Goal: Task Accomplishment & Management: Complete application form

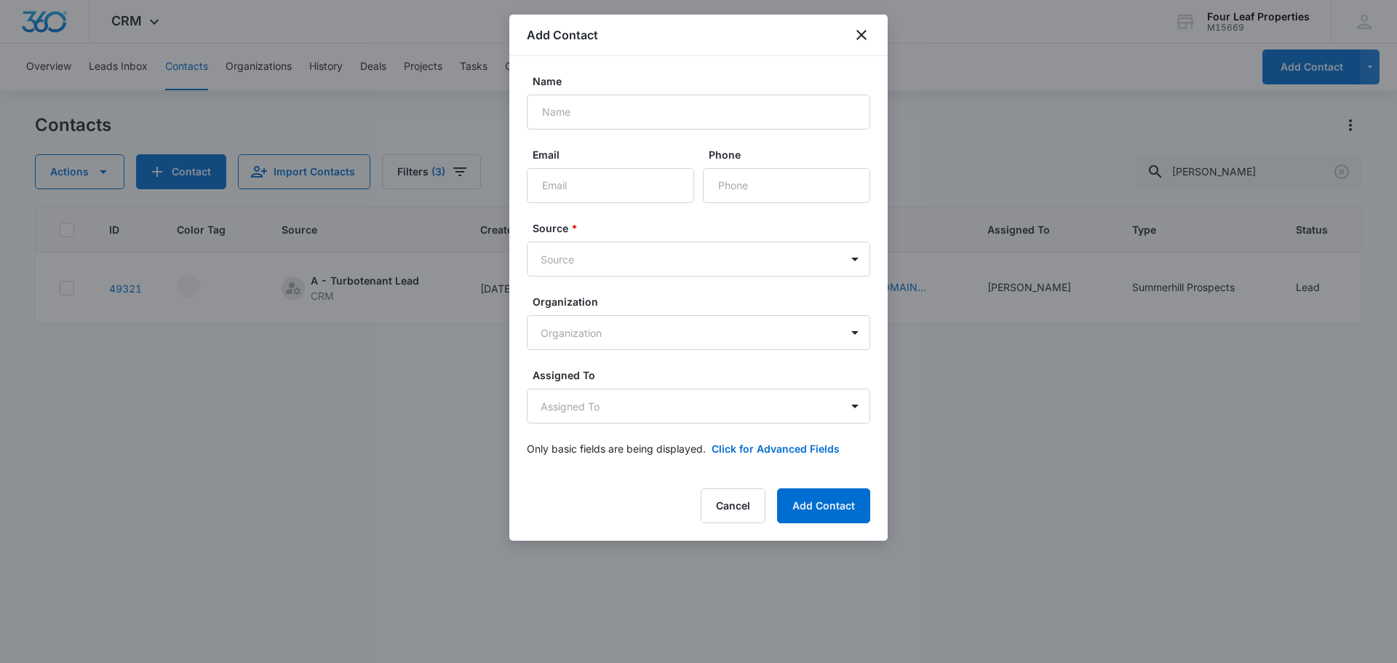
scroll to position [0, 443]
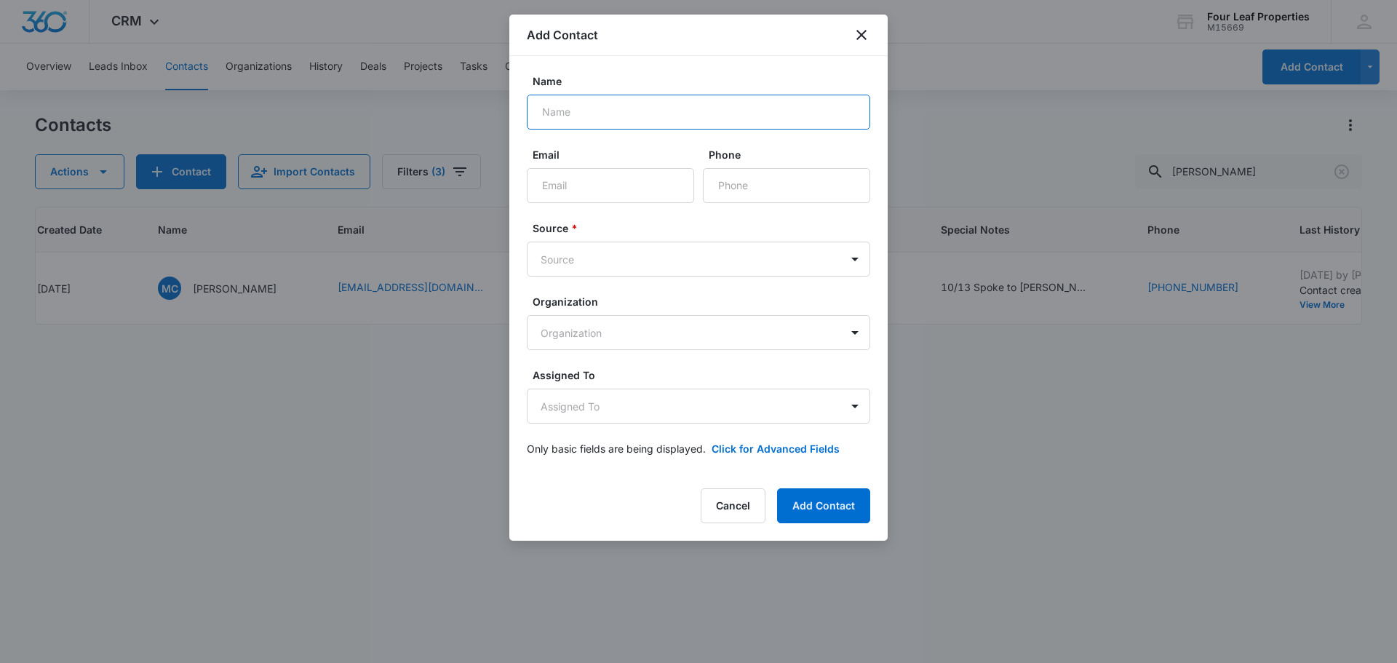
click at [567, 107] on input "Name" at bounding box center [698, 112] width 343 height 35
click at [865, 36] on icon "close" at bounding box center [861, 34] width 17 height 17
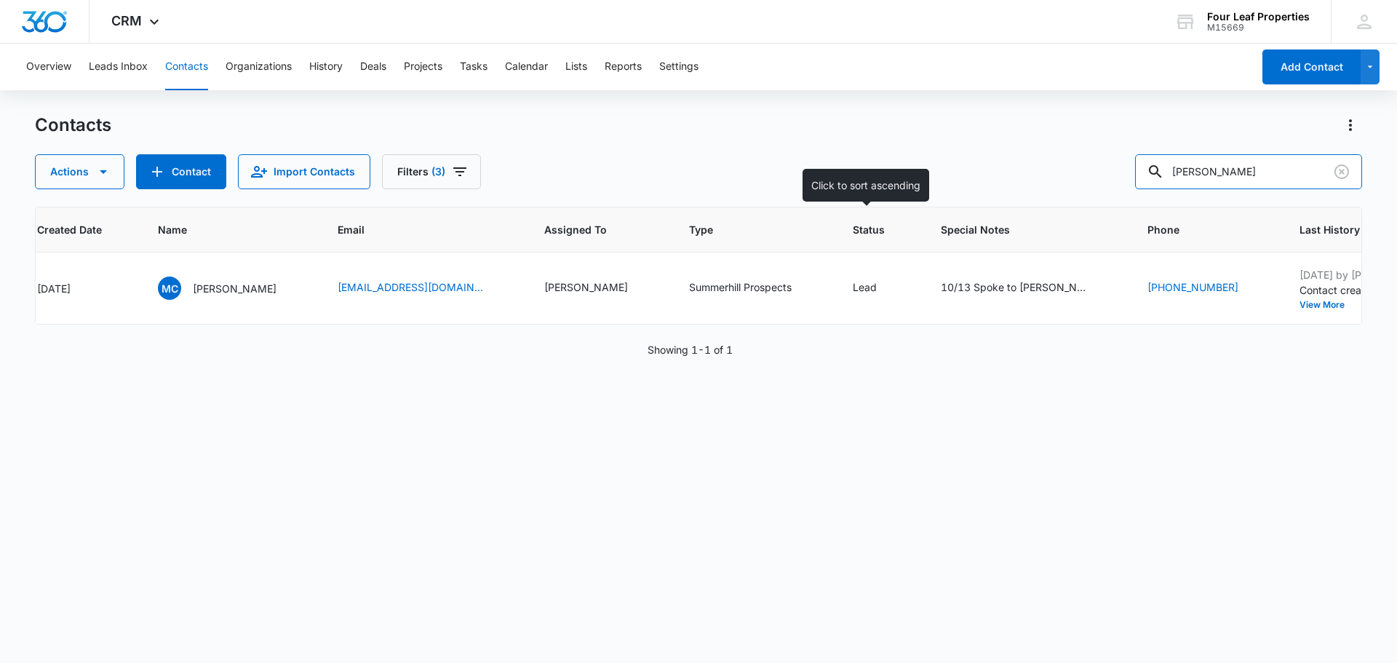
drag, startPoint x: 1187, startPoint y: 173, endPoint x: 773, endPoint y: 237, distance: 418.2
click at [781, 232] on div "Contacts Actions Contact Import Contacts Filters (3) [PERSON_NAME] ID Color Tag…" at bounding box center [698, 388] width 1327 height 548
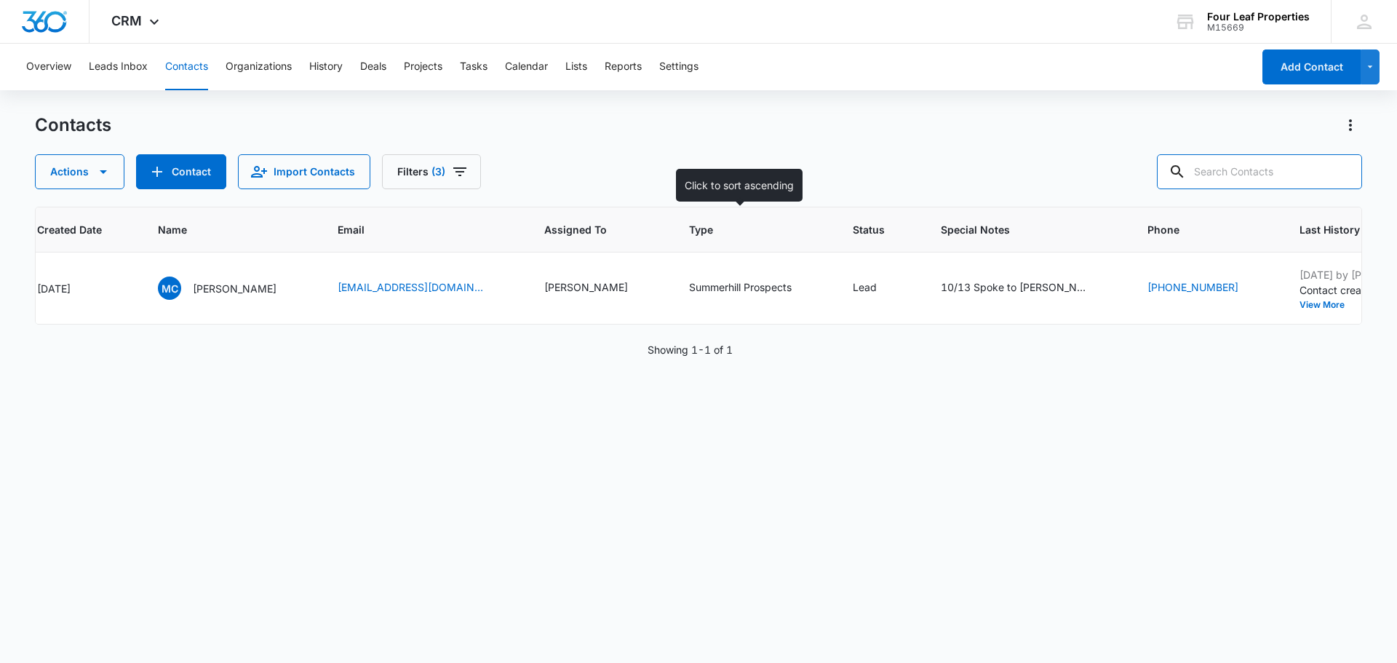
paste input "[PERSON_NAME]"
type input "[PERSON_NAME]"
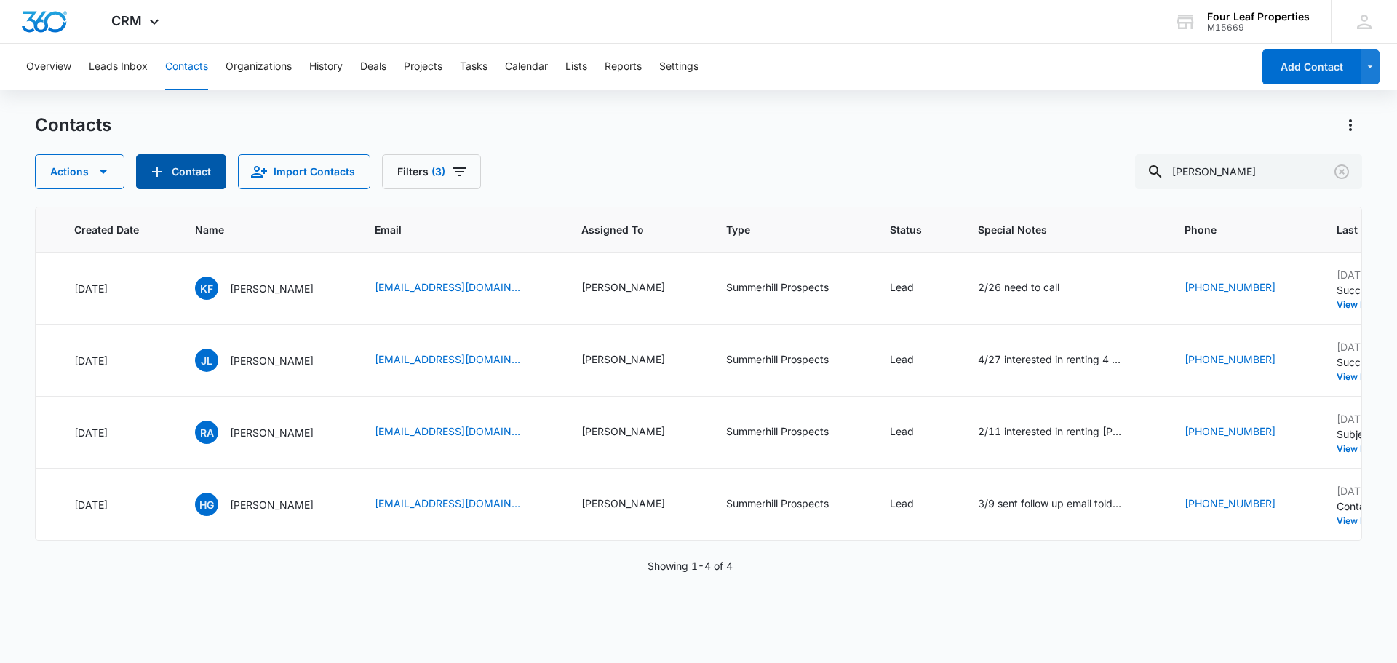
click at [196, 176] on button "Contact" at bounding box center [181, 171] width 90 height 35
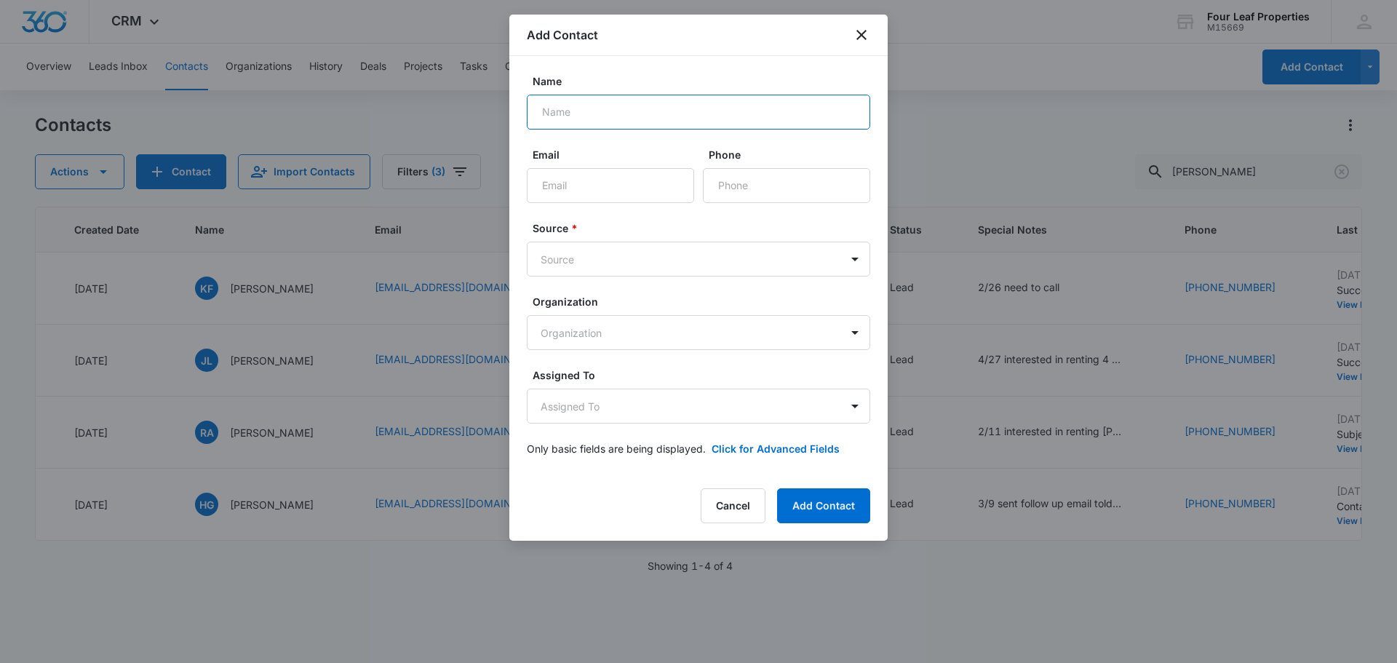
paste input "[PERSON_NAME]"
type input "[PERSON_NAME]"
click at [751, 201] on input "Phone" at bounding box center [786, 185] width 167 height 35
paste input "[PHONE_NUMBER]"
type input "[PHONE_NUMBER]"
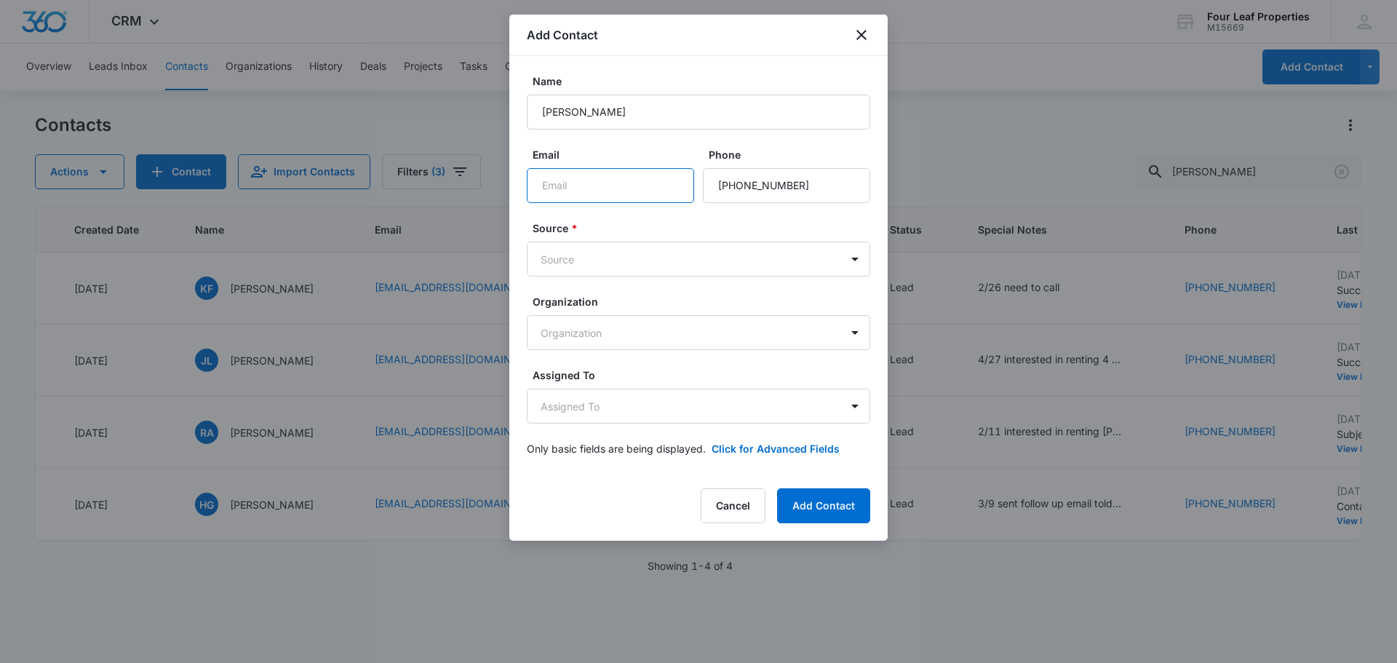
click at [611, 193] on input "Email" at bounding box center [610, 185] width 167 height 35
paste input "[EMAIL_ADDRESS][DOMAIN_NAME]"
type input "[EMAIL_ADDRESS][DOMAIN_NAME]"
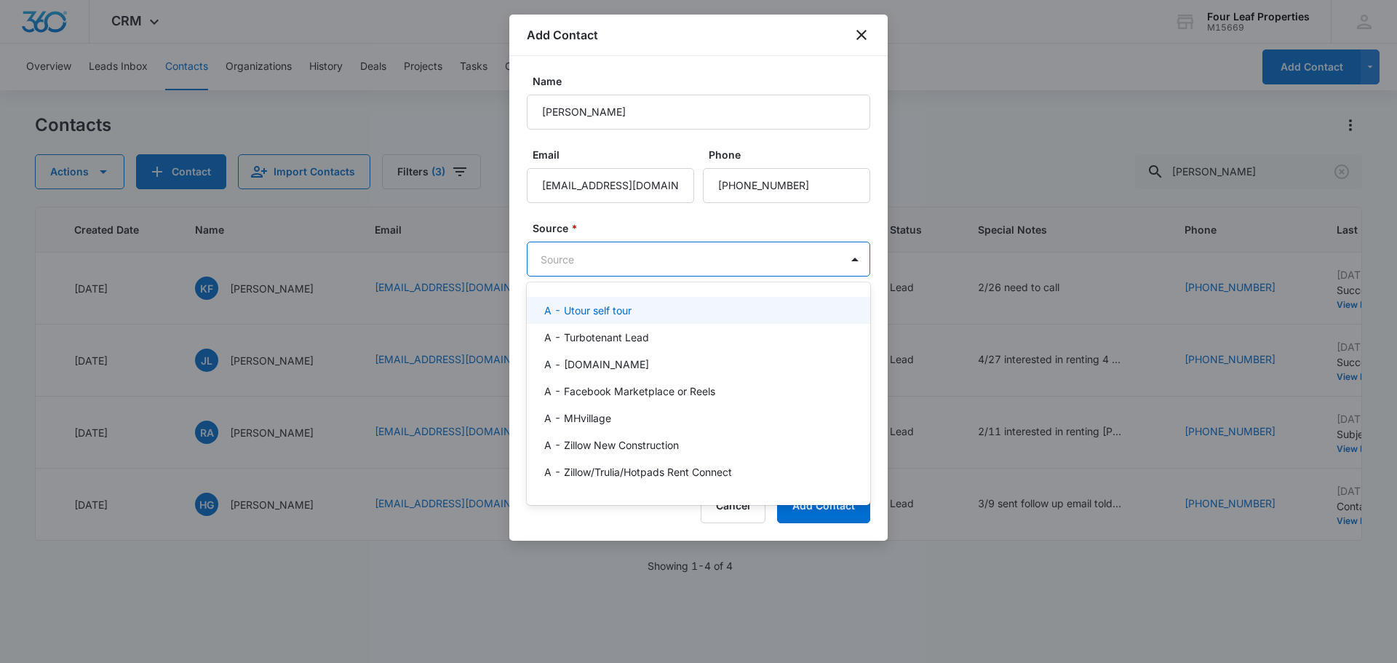
click at [652, 255] on body "CRM Apps Reputation Websites Forms CRM Email Social Shop Payments POS Content A…" at bounding box center [698, 331] width 1397 height 663
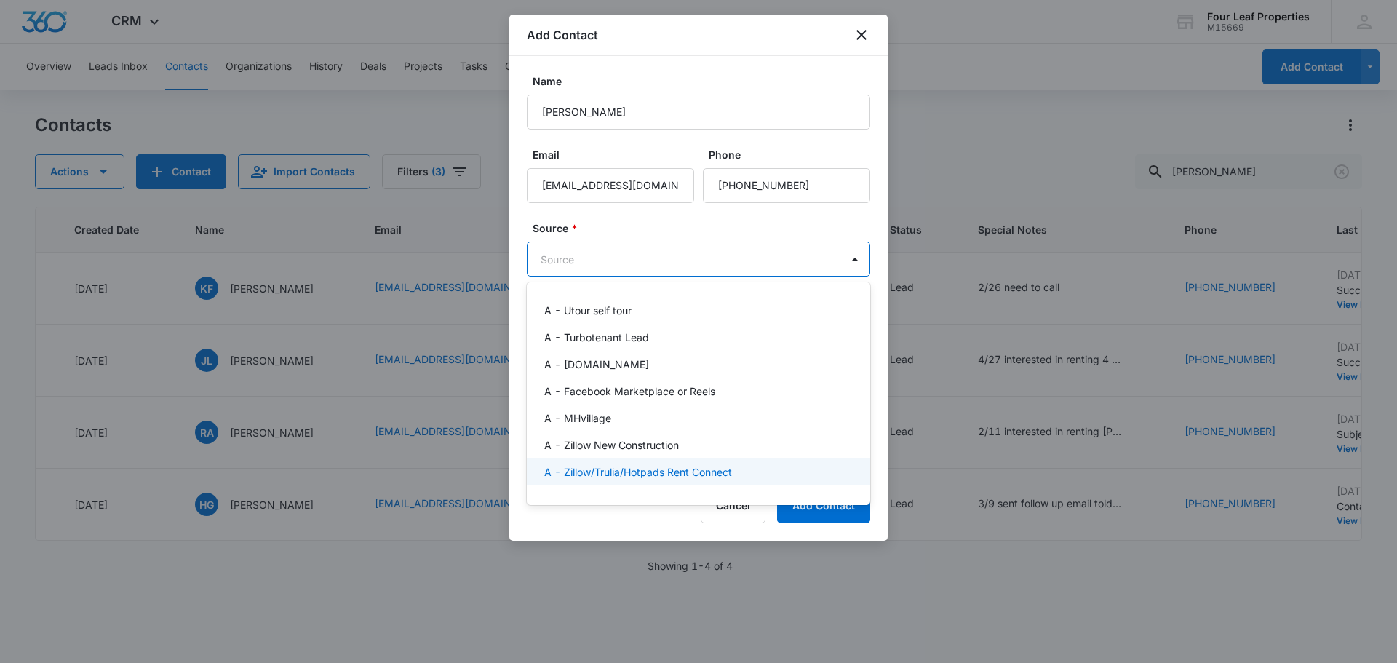
click at [659, 471] on p "A - Zillow/Trulia/Hotpads Rent Connect" at bounding box center [638, 471] width 188 height 15
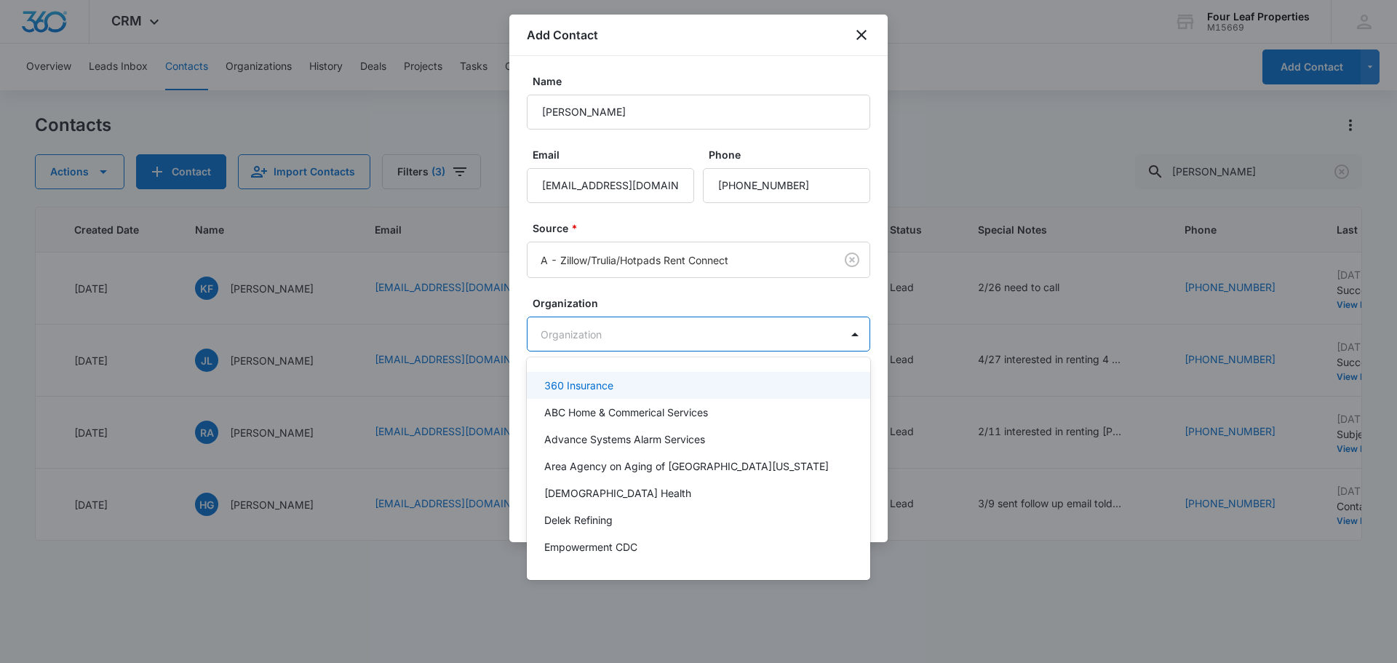
click at [677, 334] on body "CRM Apps Reputation Websites Forms CRM Email Social Shop Payments POS Content A…" at bounding box center [698, 331] width 1397 height 663
click at [679, 305] on div at bounding box center [698, 331] width 1397 height 663
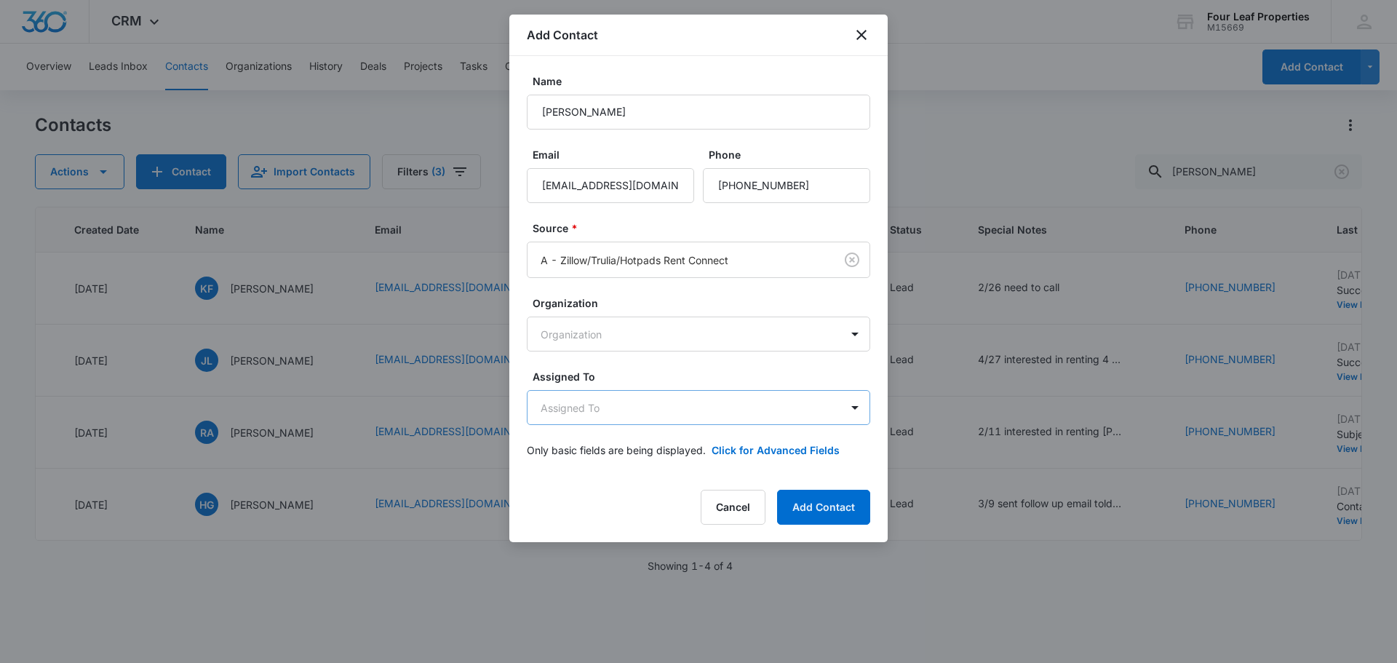
click at [673, 411] on body "CRM Apps Reputation Websites Forms CRM Email Social Shop Payments POS Content A…" at bounding box center [698, 331] width 1397 height 663
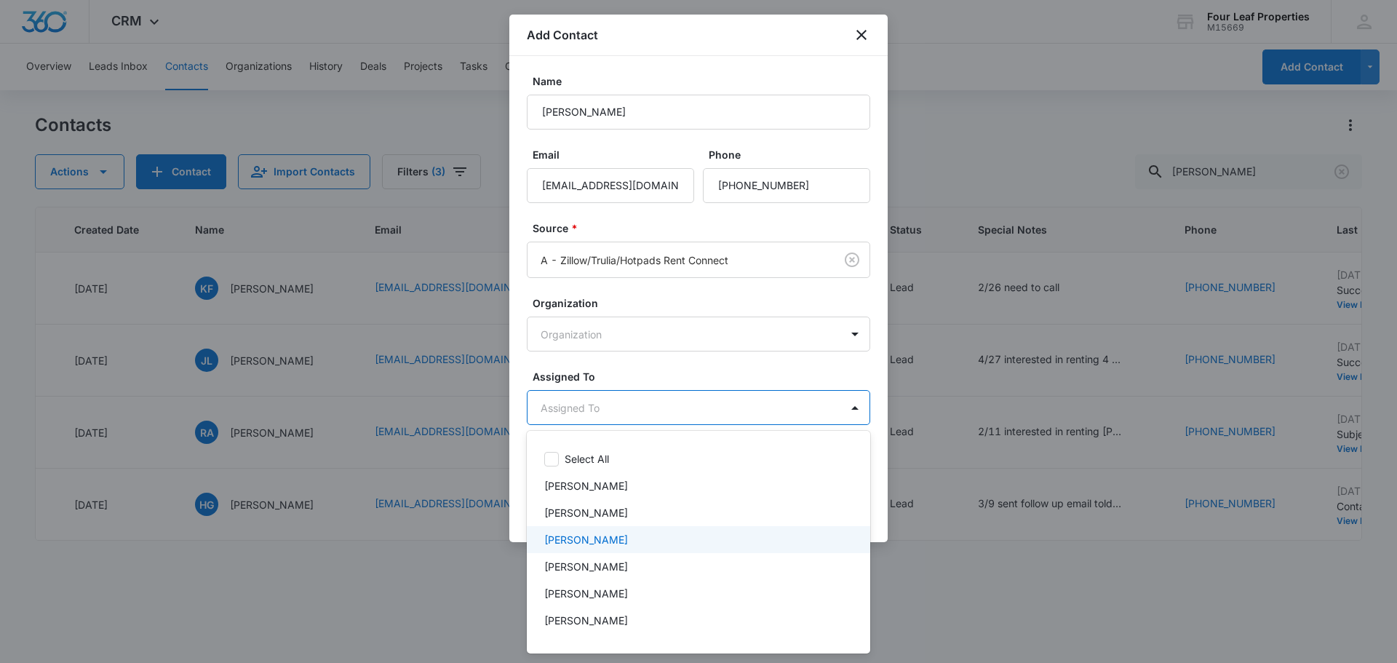
click at [621, 538] on p "[PERSON_NAME]" at bounding box center [586, 539] width 84 height 15
click at [664, 381] on div at bounding box center [698, 331] width 1397 height 663
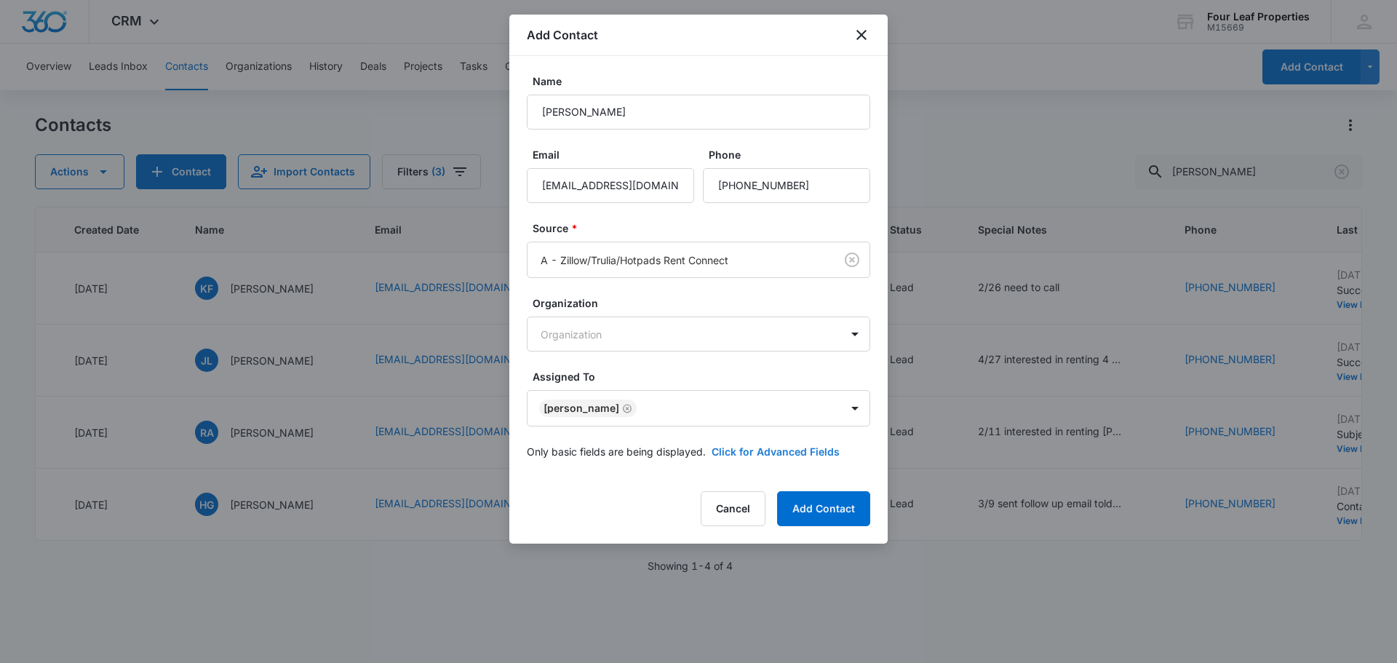
click at [736, 450] on button "Click for Advanced Fields" at bounding box center [776, 451] width 128 height 15
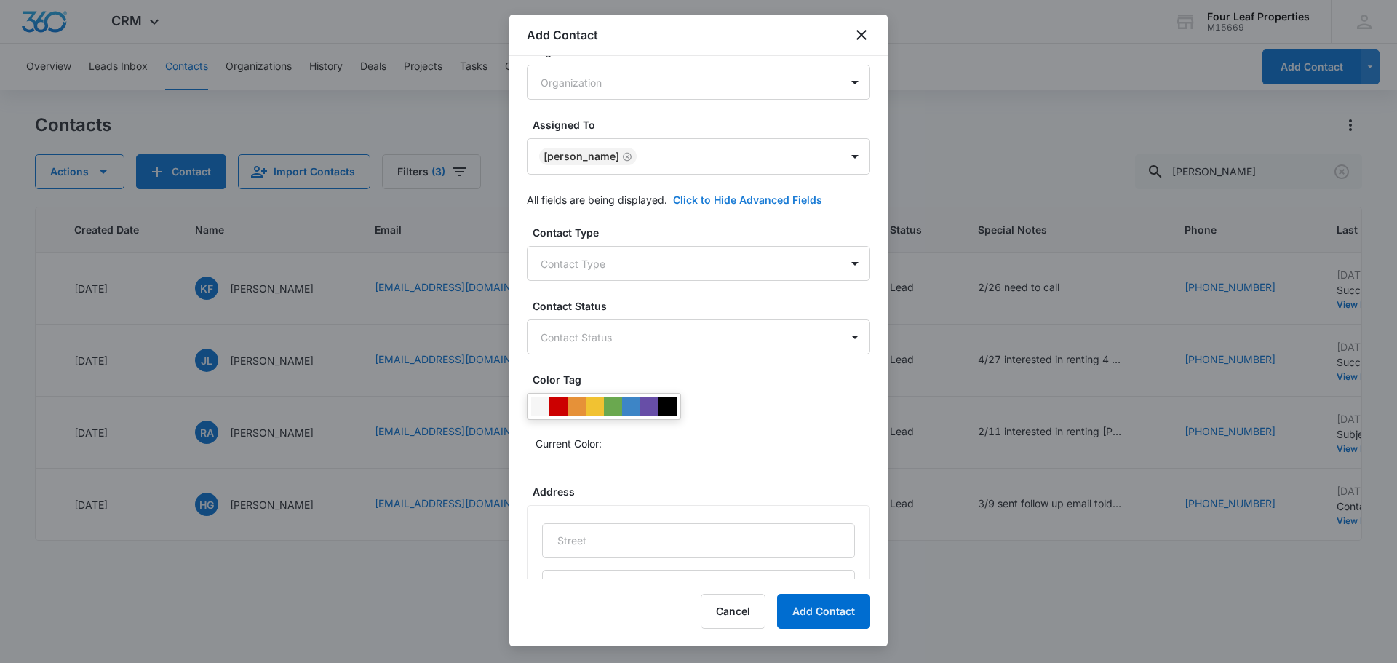
scroll to position [291, 0]
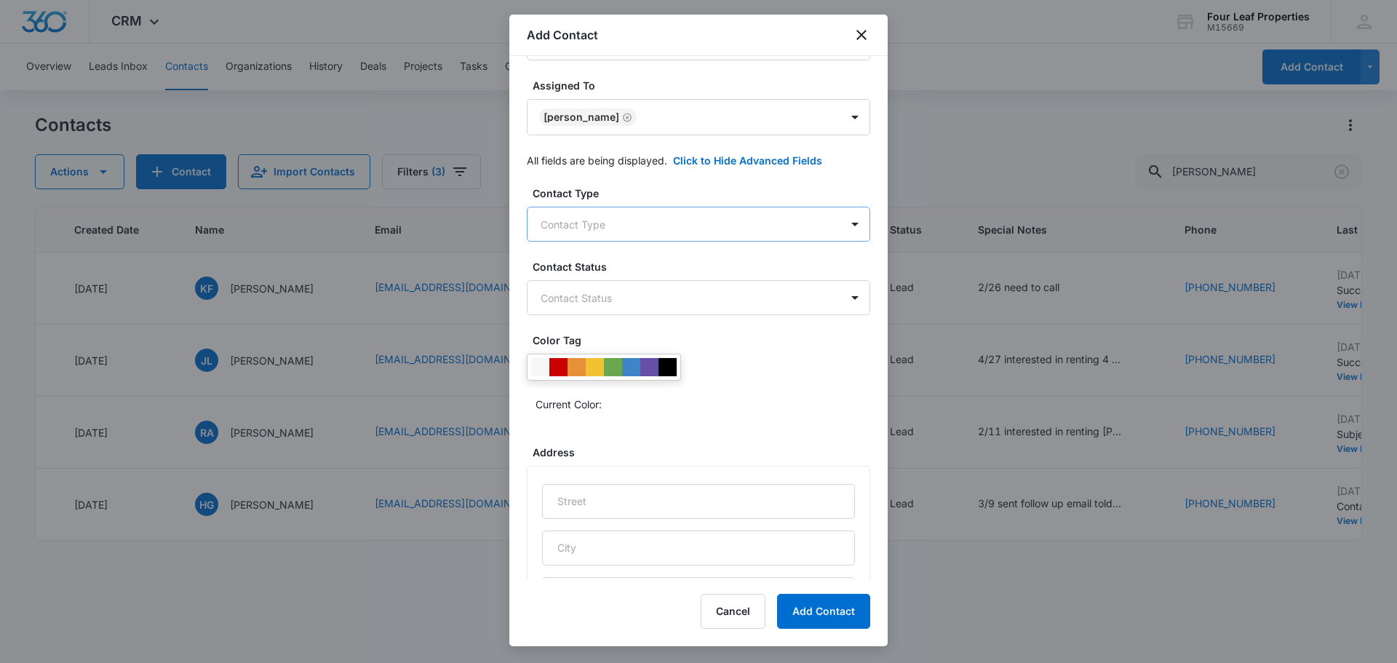
click at [650, 226] on body "CRM Apps Reputation Websites Forms CRM Email Social Shop Payments POS Content A…" at bounding box center [698, 331] width 1397 height 663
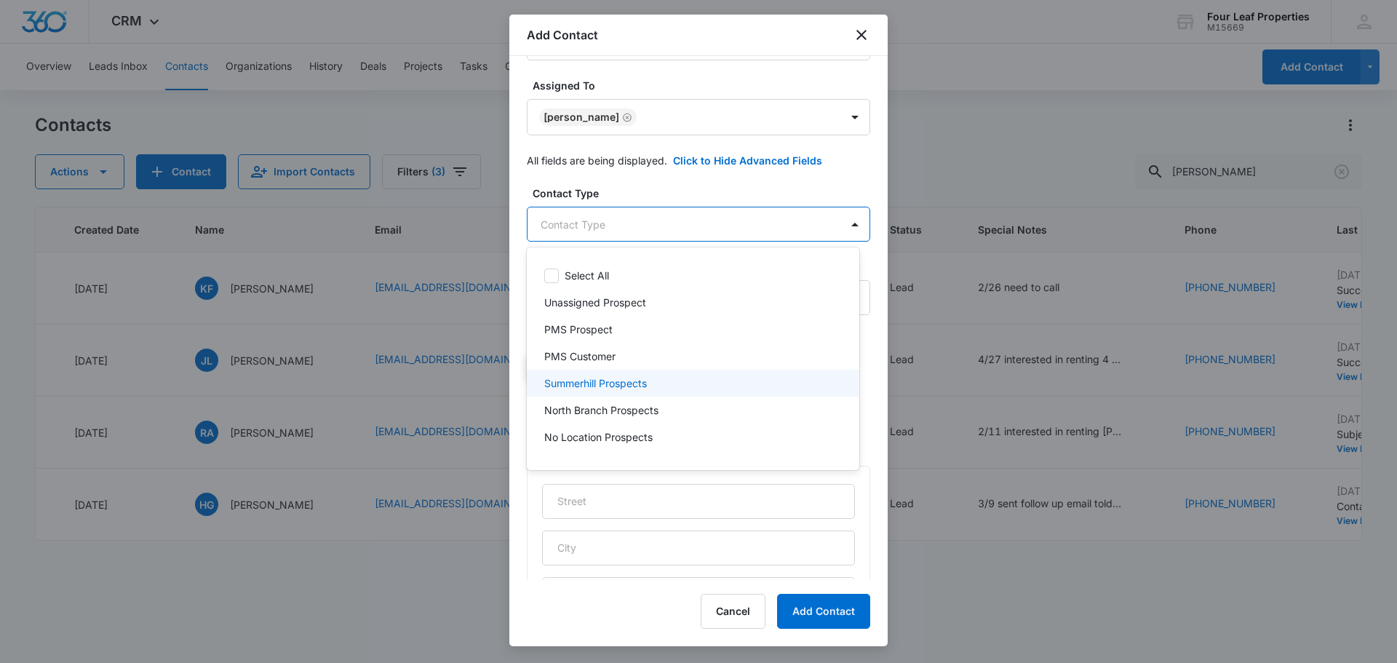
click at [645, 375] on p "Summerhill Prospects" at bounding box center [595, 382] width 103 height 15
click at [632, 199] on div at bounding box center [698, 331] width 1397 height 663
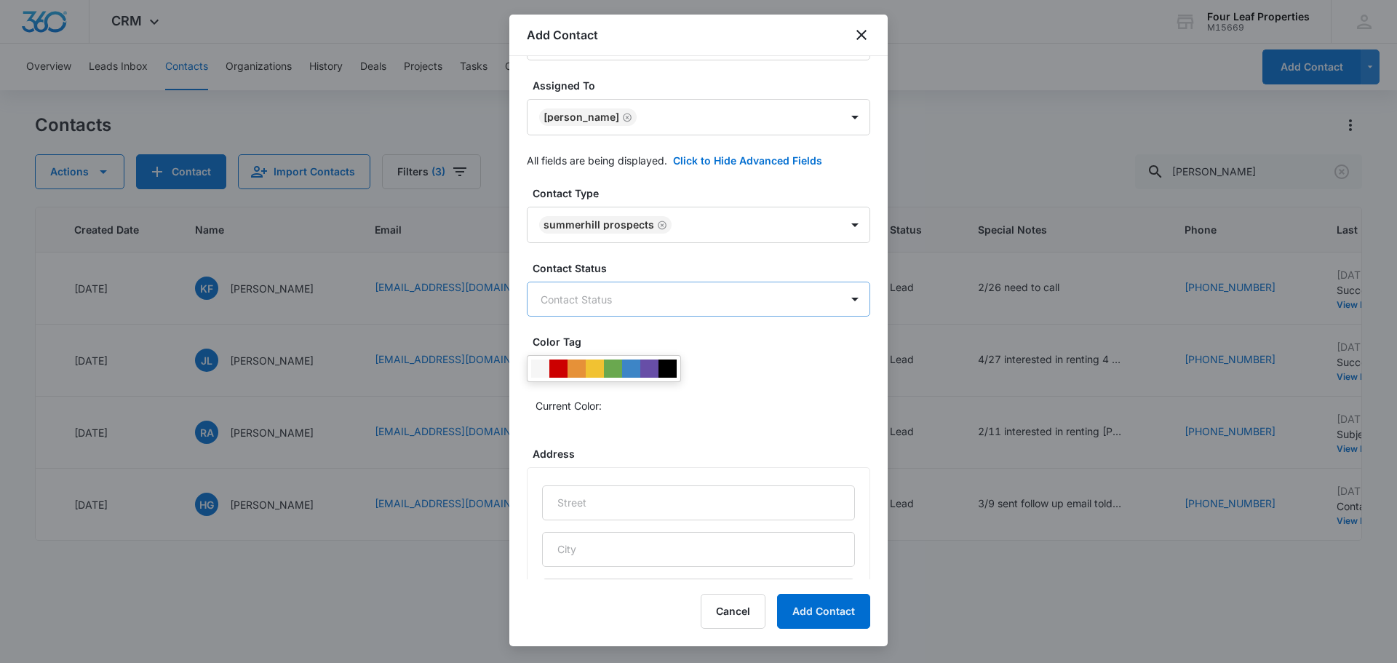
click at [673, 304] on body "CRM Apps Reputation Websites Forms CRM Email Social Shop Payments POS Content A…" at bounding box center [698, 331] width 1397 height 663
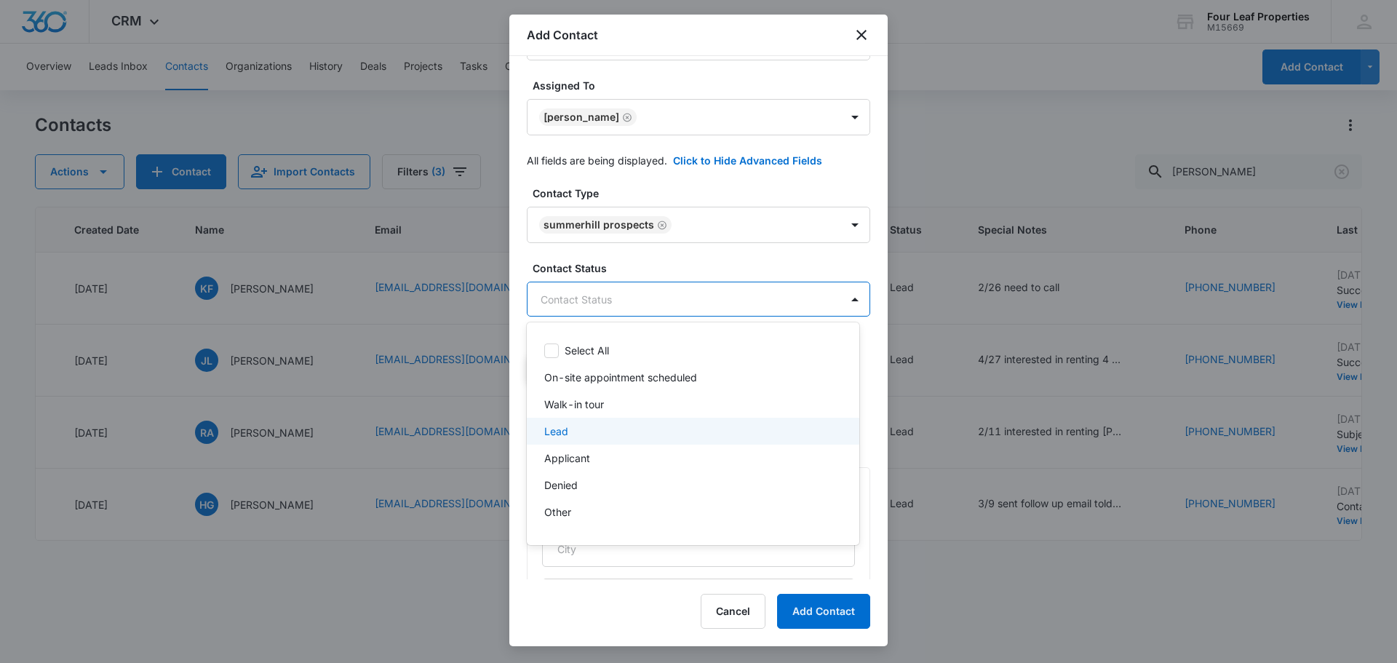
click at [626, 431] on div "Lead" at bounding box center [691, 430] width 295 height 15
click at [662, 244] on div at bounding box center [698, 331] width 1397 height 663
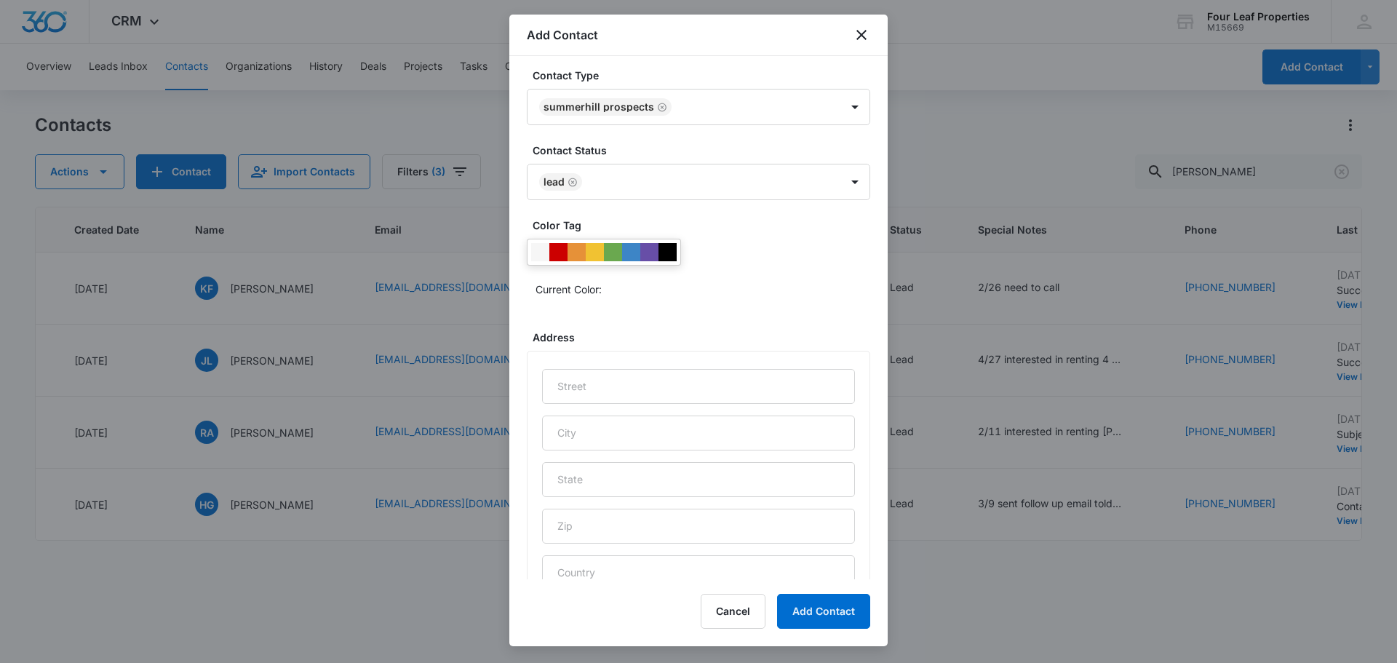
scroll to position [580, 0]
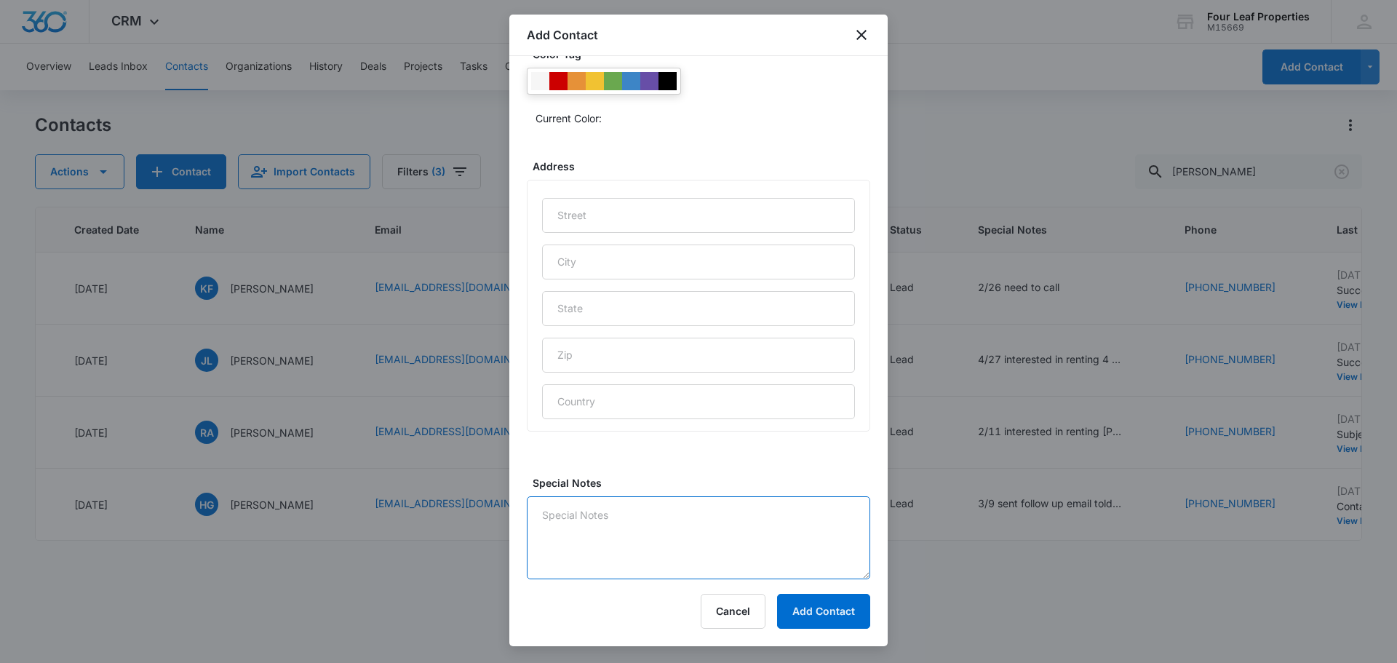
click at [609, 538] on textarea "Special Notes" at bounding box center [698, 537] width 343 height 83
type textarea "L"
type textarea "10/13 LM and replied on zillow"
click at [817, 620] on button "Add Contact" at bounding box center [823, 611] width 93 height 35
